Goal: Information Seeking & Learning: Understand process/instructions

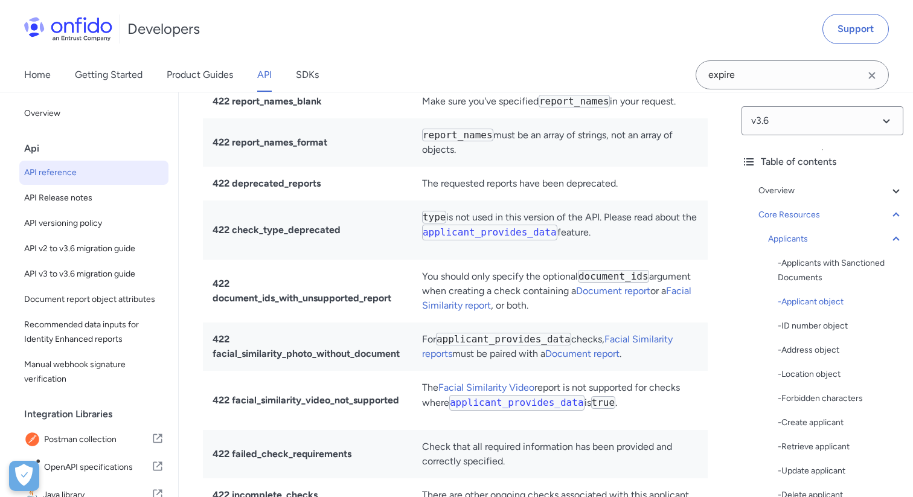
scroll to position [12460, 0]
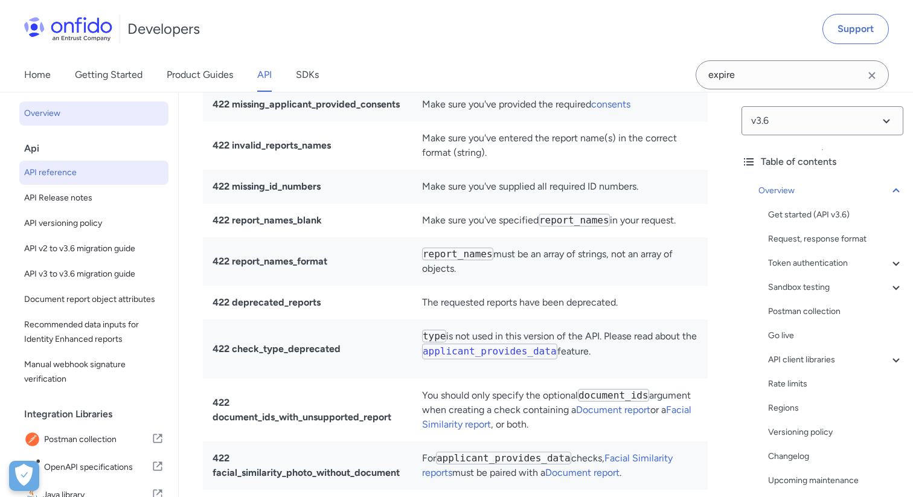
click at [119, 121] on link "Overview" at bounding box center [93, 113] width 149 height 24
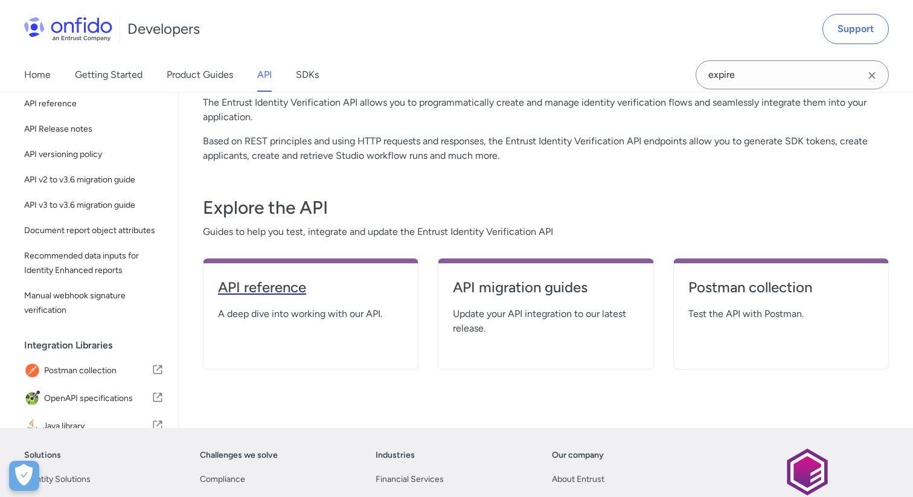
scroll to position [121, 0]
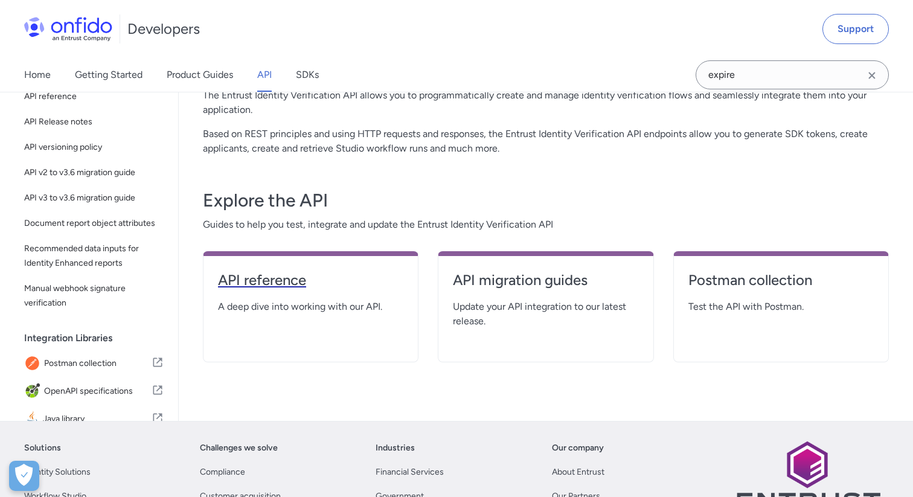
click at [256, 295] on link "API reference" at bounding box center [310, 285] width 185 height 29
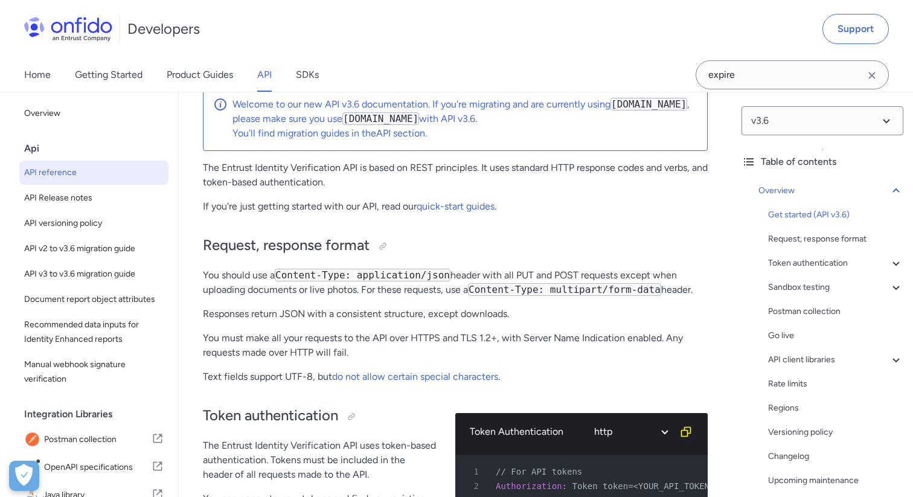
scroll to position [166, 0]
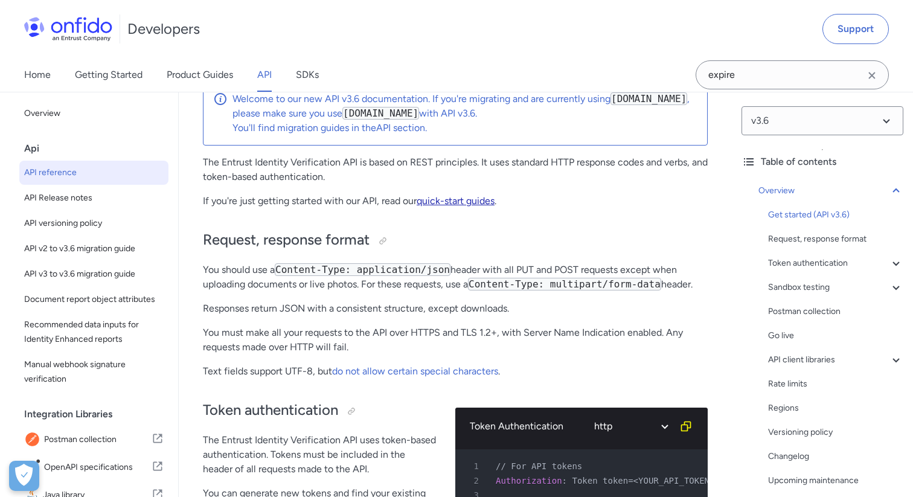
click at [434, 199] on link "quick-start guides" at bounding box center [456, 200] width 78 height 11
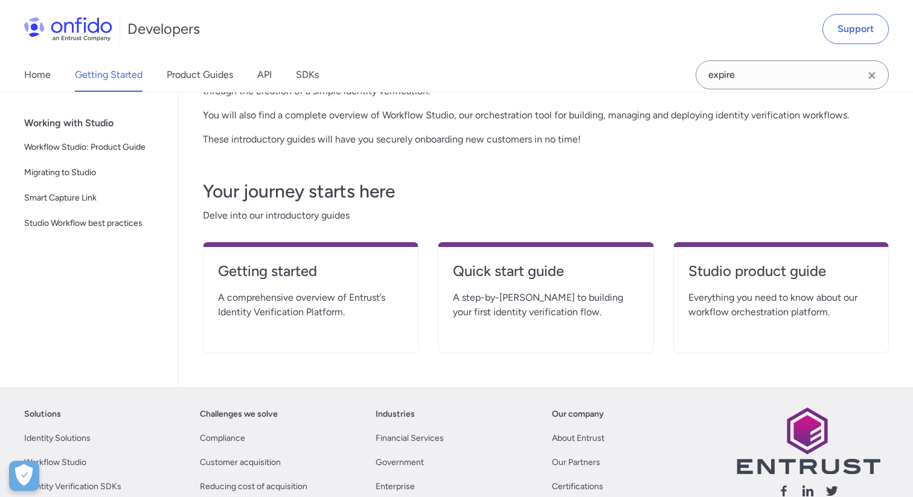
scroll to position [192, 0]
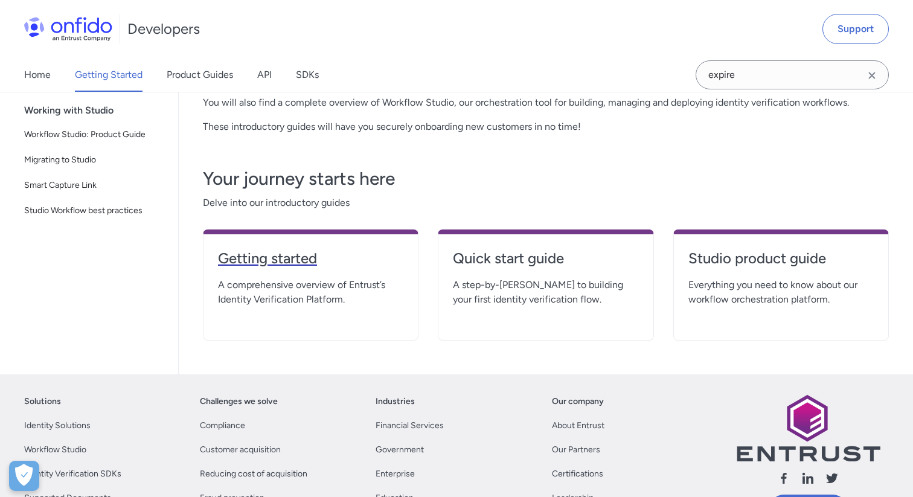
click at [360, 272] on link "Getting started" at bounding box center [310, 263] width 185 height 29
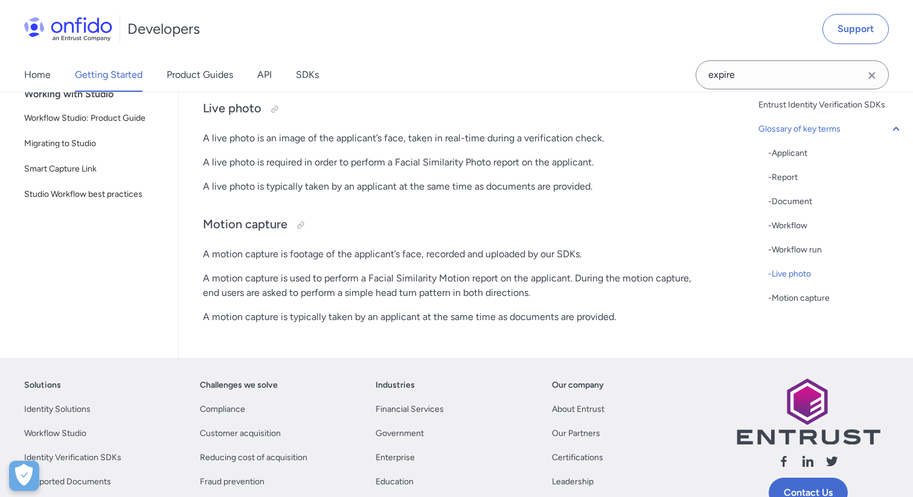
scroll to position [3492, 0]
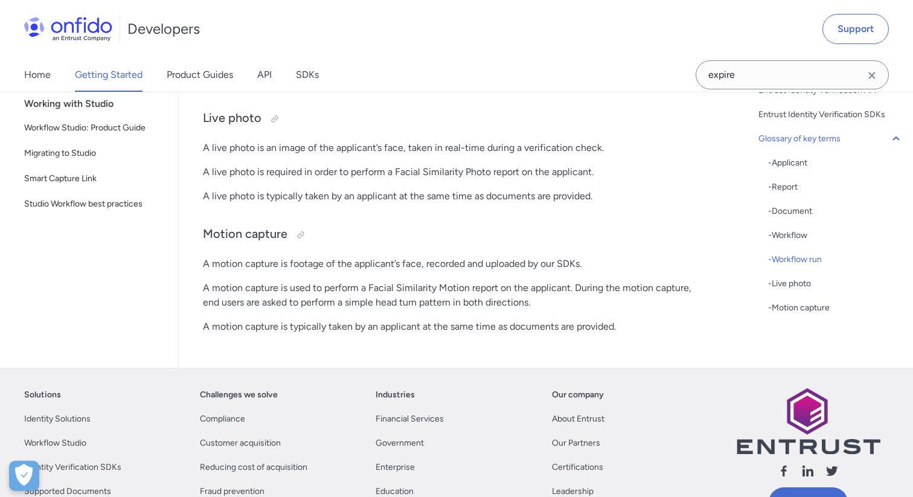
click at [614, 88] on p "Workflow runs are individual instances of a workflow to be run against a given …" at bounding box center [455, 65] width 505 height 43
click at [620, 57] on link "Creating a workflow run" at bounding box center [633, 50] width 104 height 11
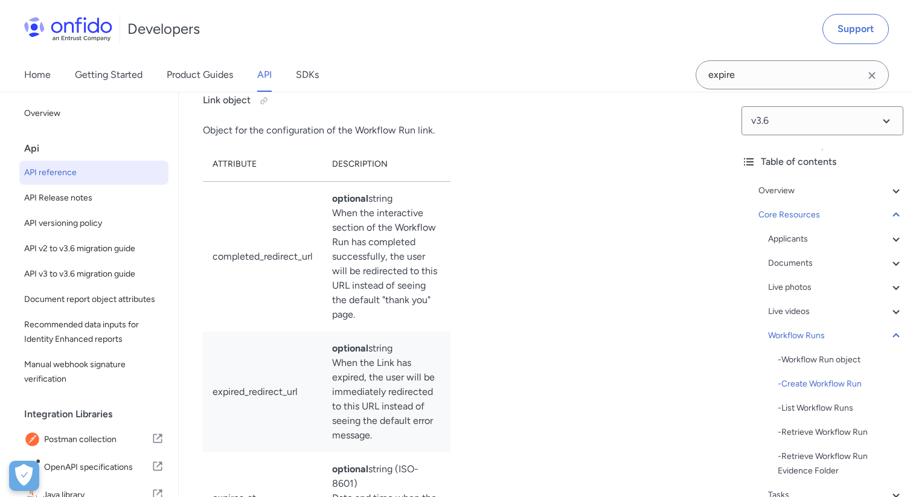
scroll to position [33021, 0]
drag, startPoint x: 243, startPoint y: 153, endPoint x: 305, endPoint y: 173, distance: 65.0
drag, startPoint x: 318, startPoint y: 159, endPoint x: 323, endPoint y: 199, distance: 40.2
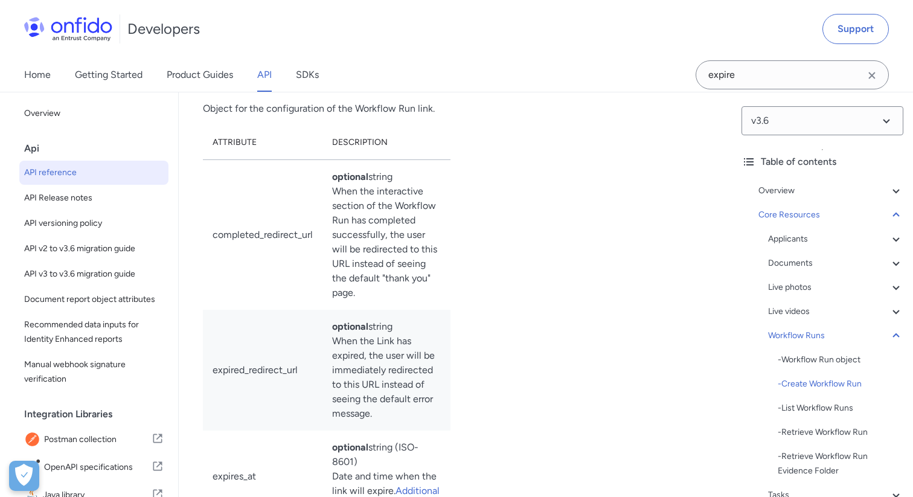
scroll to position [33043, 0]
drag, startPoint x: 263, startPoint y: 172, endPoint x: 273, endPoint y: 188, distance: 19.8
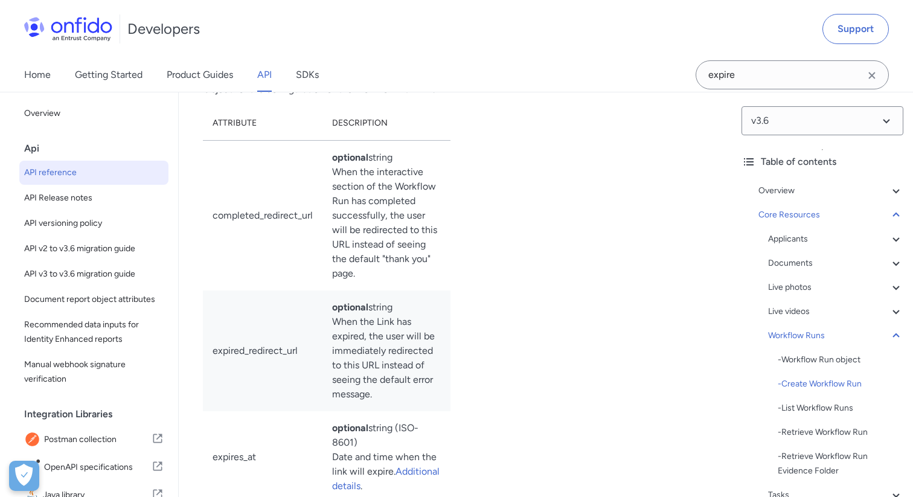
drag, startPoint x: 213, startPoint y: 182, endPoint x: 237, endPoint y: 208, distance: 35.5
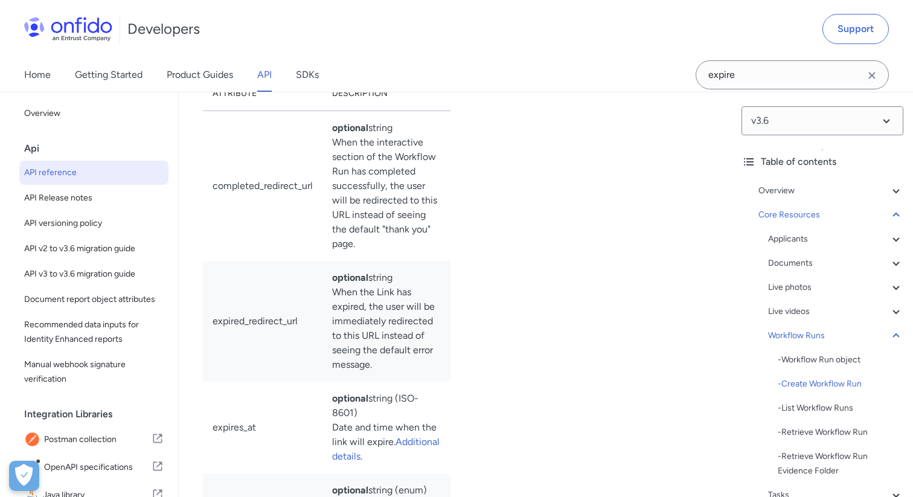
scroll to position [33104, 0]
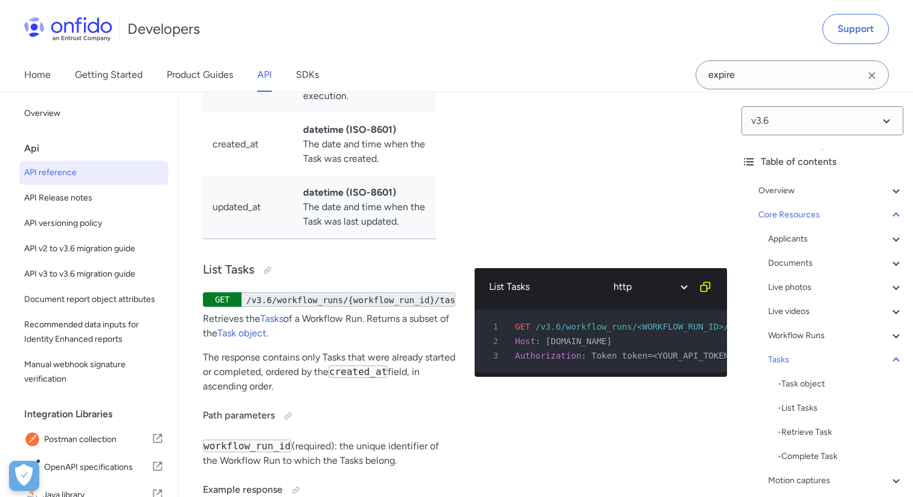
scroll to position [35638, 0]
